Goal: Task Accomplishment & Management: Manage account settings

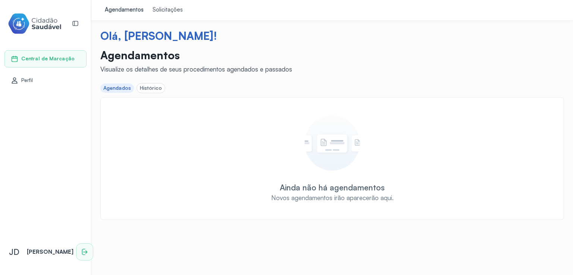
click at [81, 251] on icon at bounding box center [84, 251] width 7 height 7
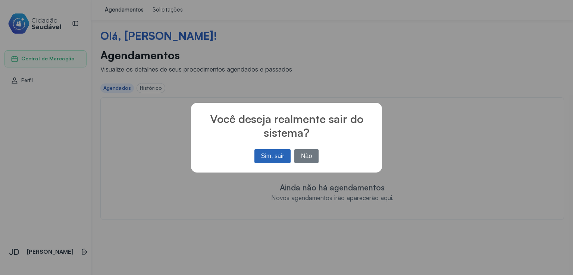
click at [266, 153] on button "Sim, sair" at bounding box center [272, 156] width 36 height 14
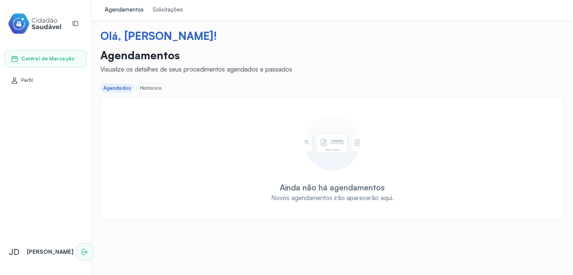
click at [83, 252] on icon at bounding box center [85, 252] width 4 height 3
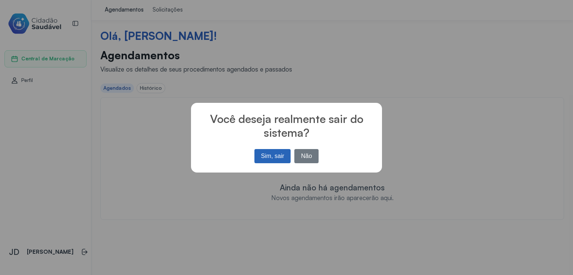
click at [278, 157] on button "Sim, sair" at bounding box center [272, 156] width 36 height 14
